Goal: Task Accomplishment & Management: Manage account settings

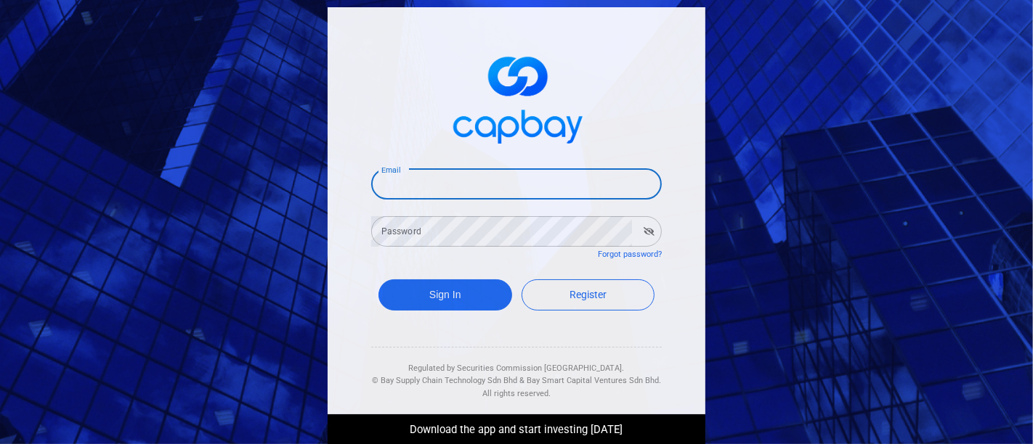
click at [570, 183] on input "Email" at bounding box center [516, 184] width 290 height 30
type input "[EMAIL_ADDRESS][DOMAIN_NAME]"
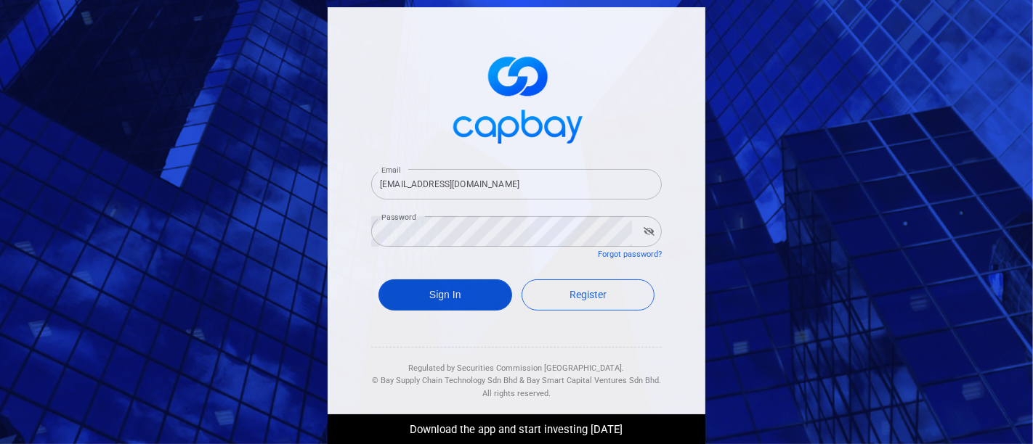
click at [471, 303] on button "Sign In" at bounding box center [445, 295] width 134 height 31
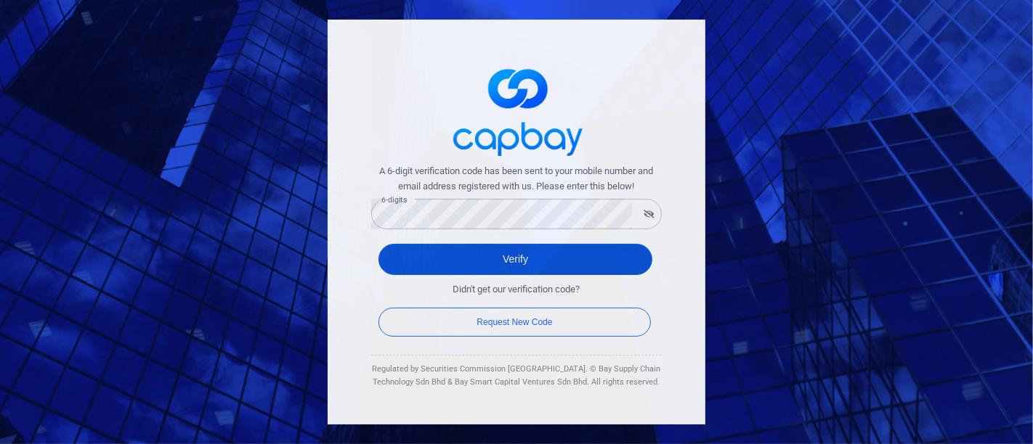
click at [504, 256] on button "Verify" at bounding box center [515, 259] width 274 height 31
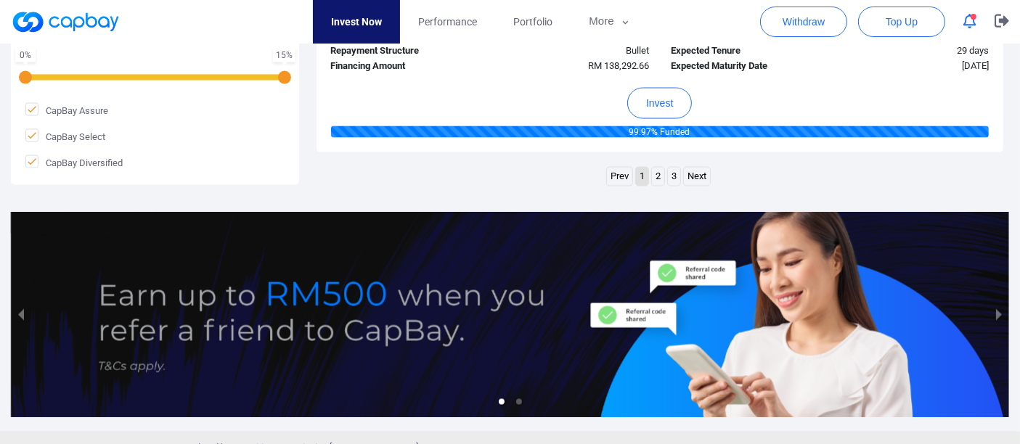
scroll to position [2501, 0]
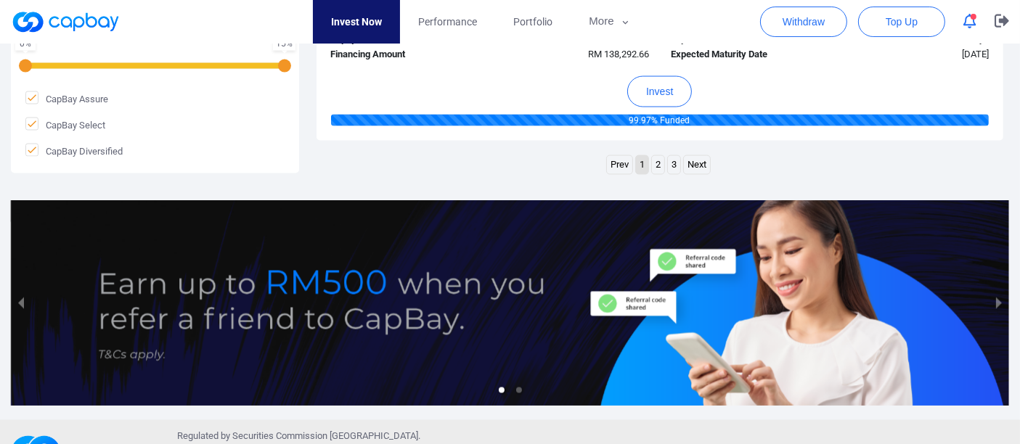
click at [659, 164] on link "2" at bounding box center [658, 165] width 12 height 18
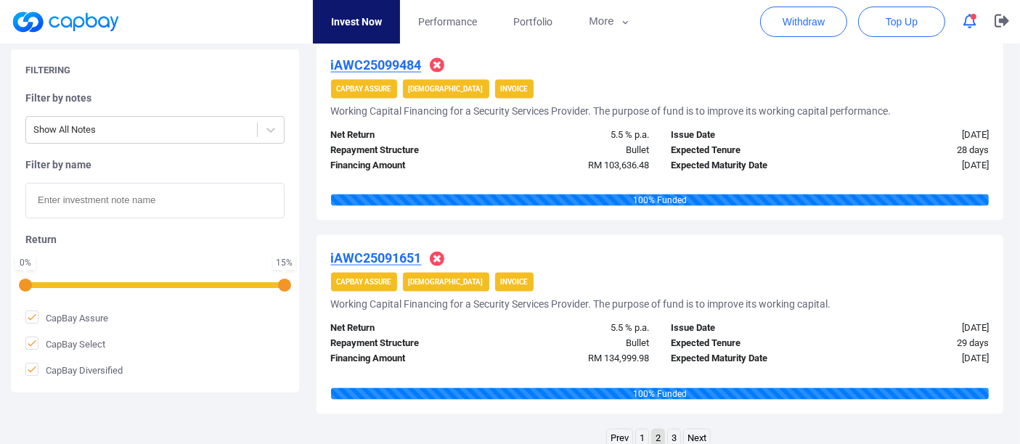
scroll to position [2276, 0]
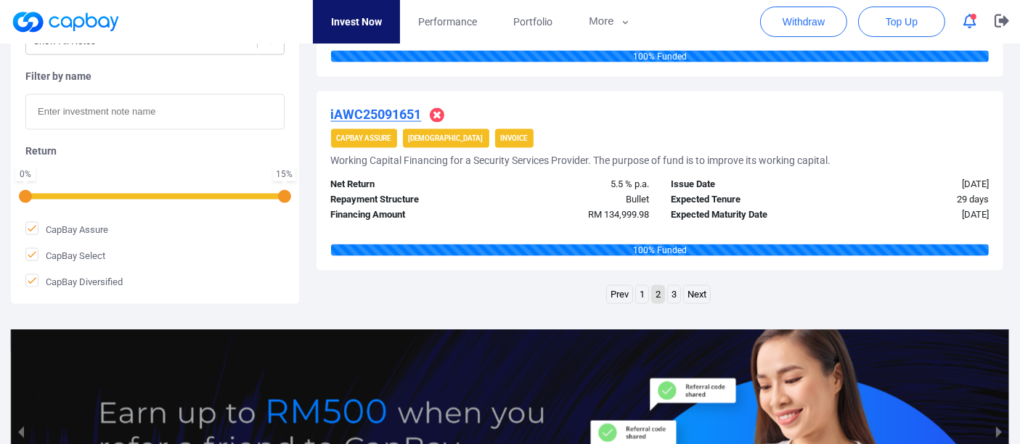
click at [675, 293] on link "3" at bounding box center [674, 295] width 12 height 18
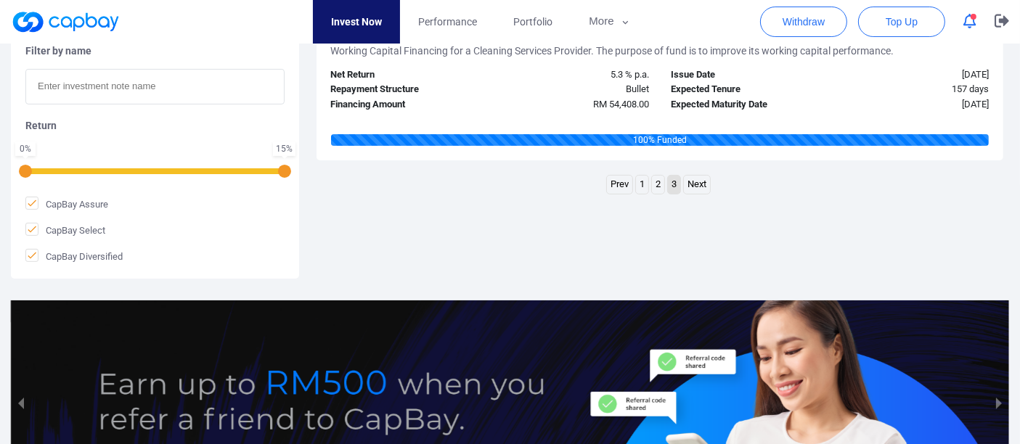
scroll to position [187, 0]
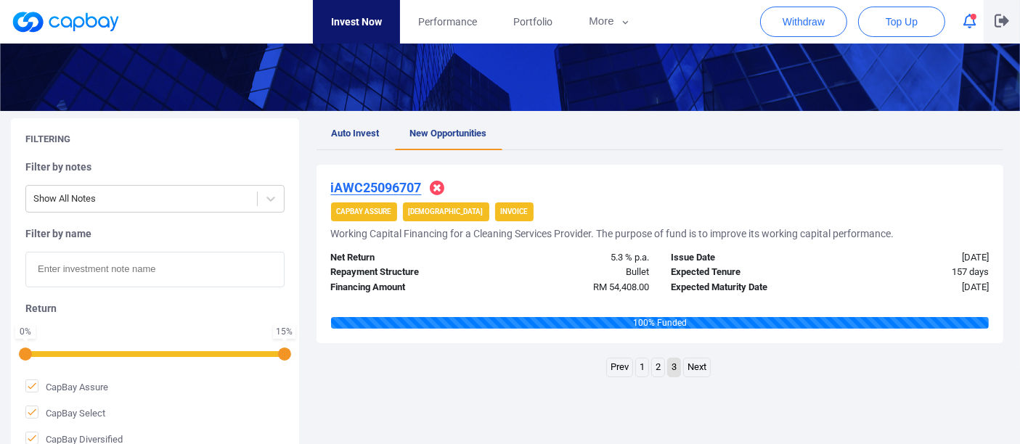
click at [1002, 20] on icon "button" at bounding box center [1002, 21] width 15 height 13
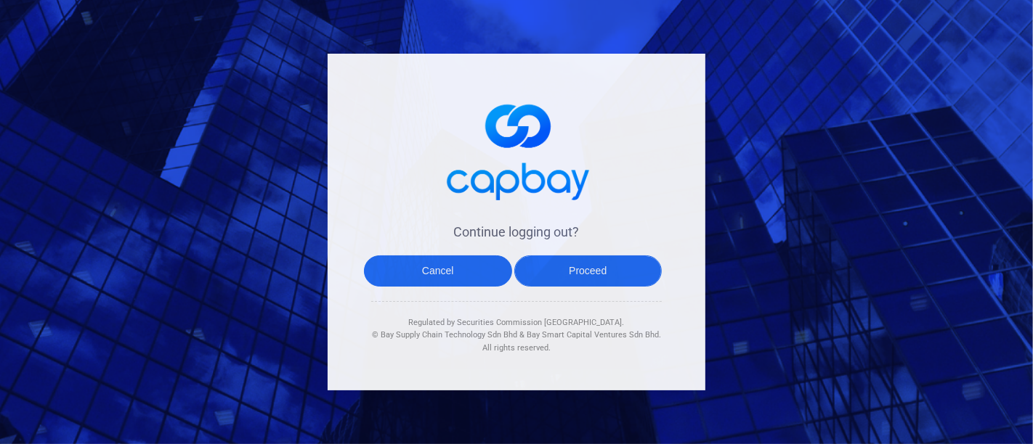
click at [601, 268] on button "Proceed" at bounding box center [588, 271] width 148 height 31
